Goal: Find specific page/section: Find specific page/section

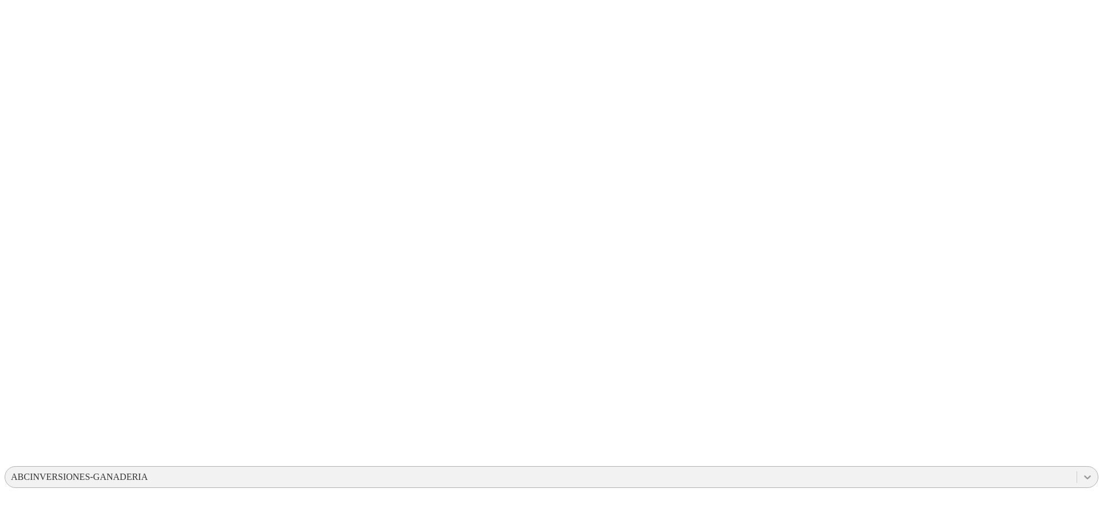
click at [1082, 472] on icon at bounding box center [1087, 477] width 11 height 11
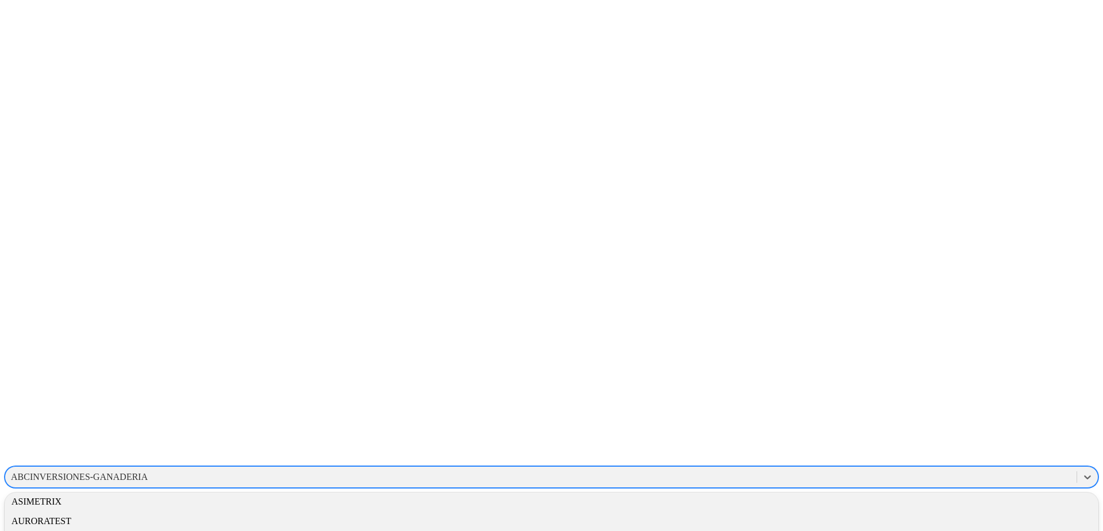
scroll to position [287, 0]
type input "a"
click at [938, 481] on div "AURORATEST" at bounding box center [552, 491] width 1094 height 20
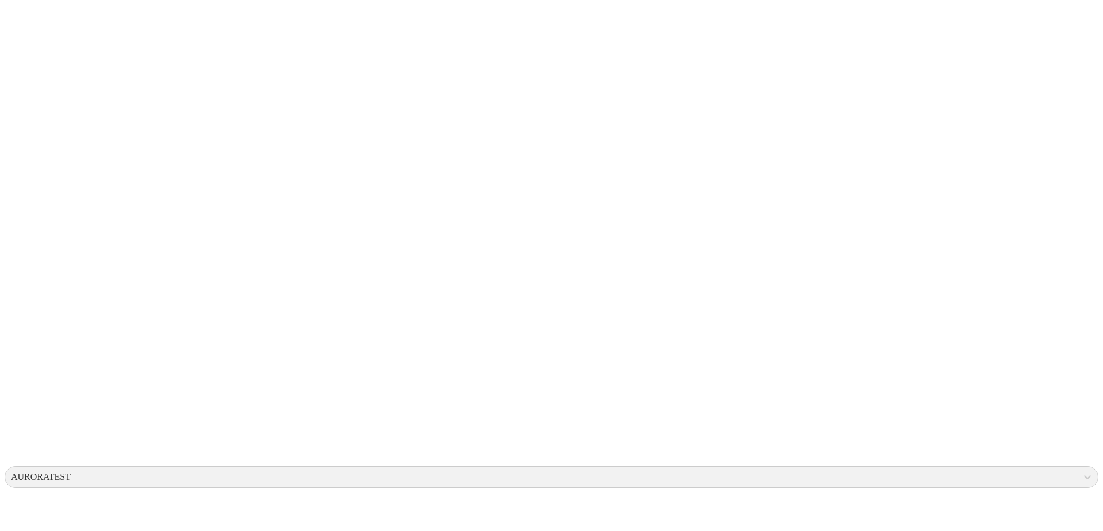
type input "smar"
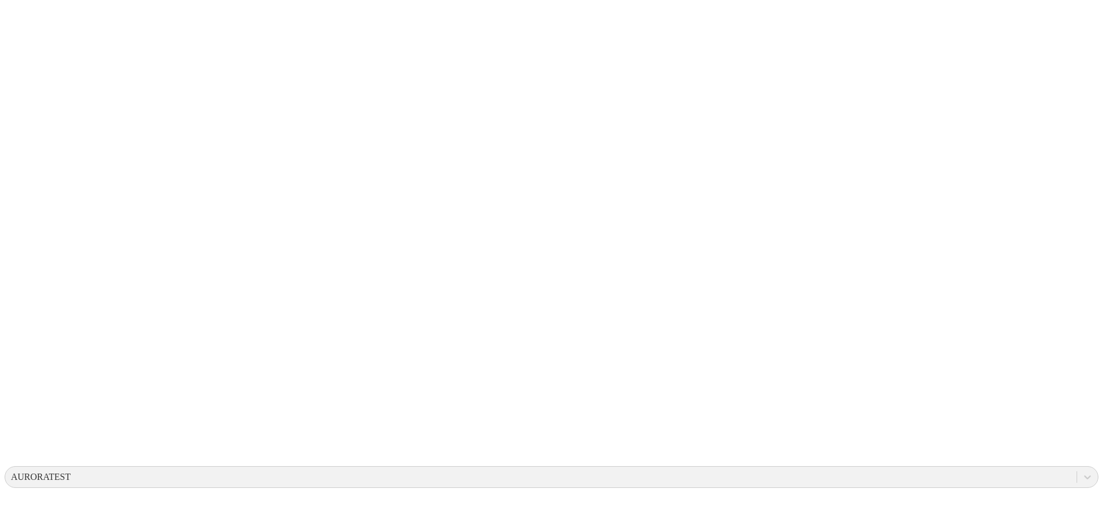
type input "sm"
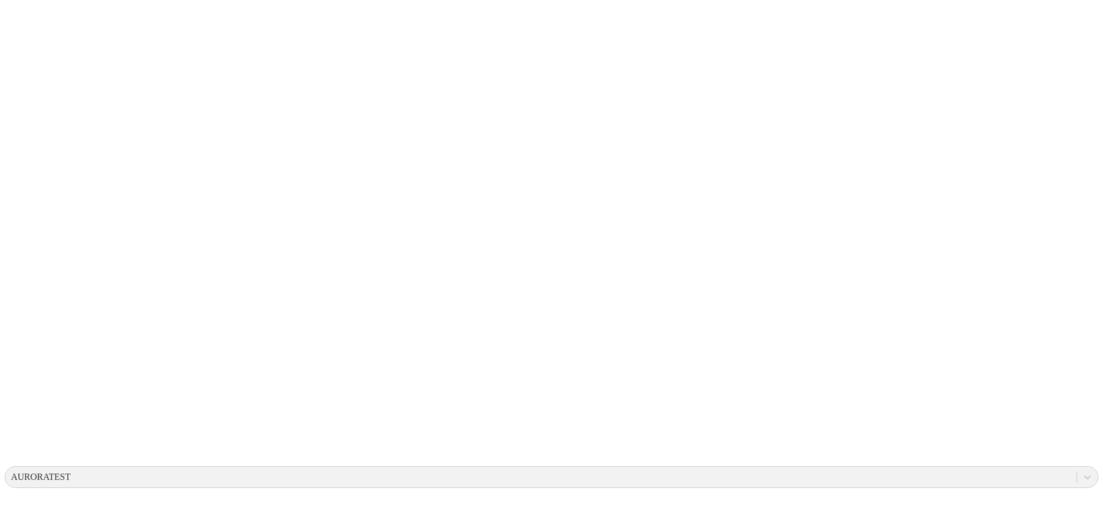
type input "sma"
